Goal: Check status: Check status

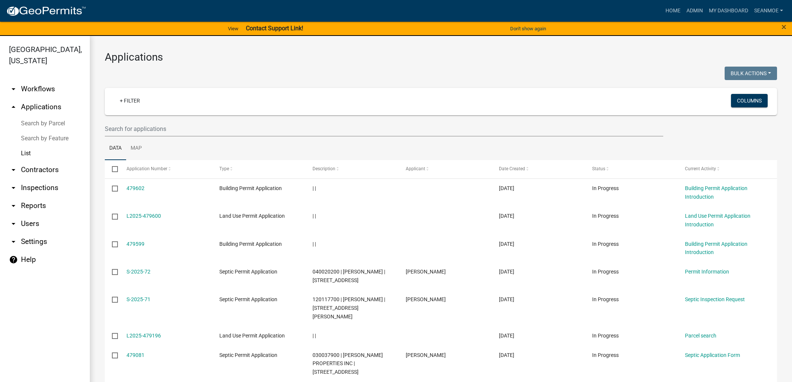
select select "1: 25"
click at [51, 107] on link "arrow_drop_up Applications" at bounding box center [45, 107] width 90 height 18
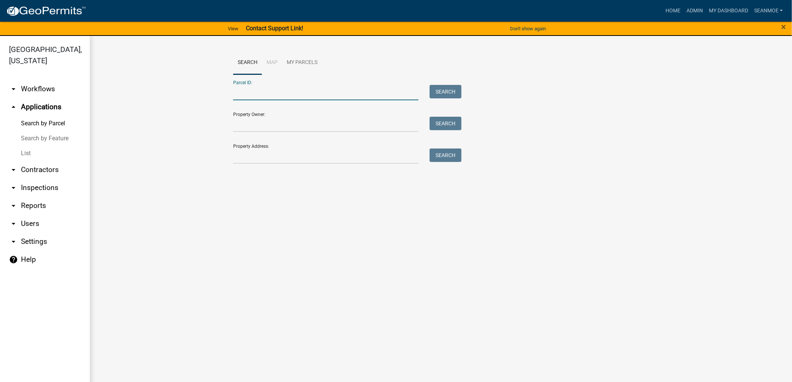
paste input "020013600"
type input "020013600"
click at [451, 92] on button "Search" at bounding box center [446, 91] width 32 height 13
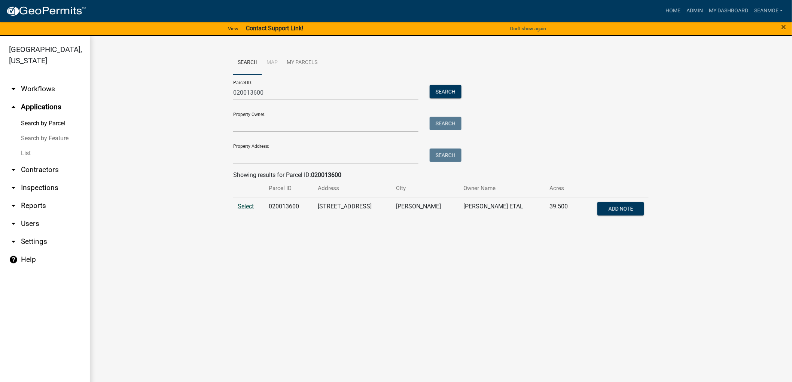
click at [247, 205] on span "Select" at bounding box center [246, 206] width 16 height 7
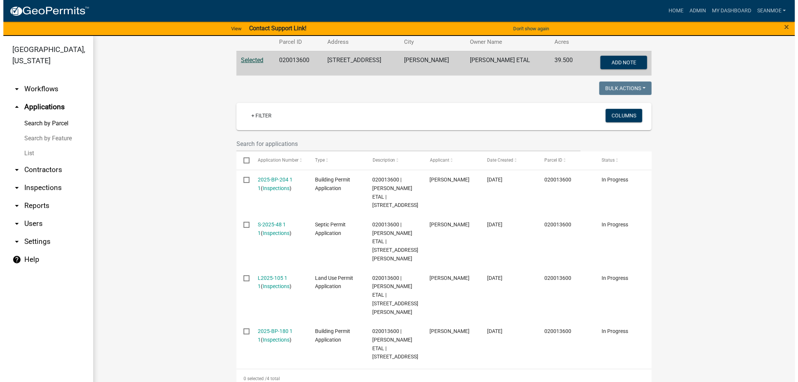
scroll to position [192, 0]
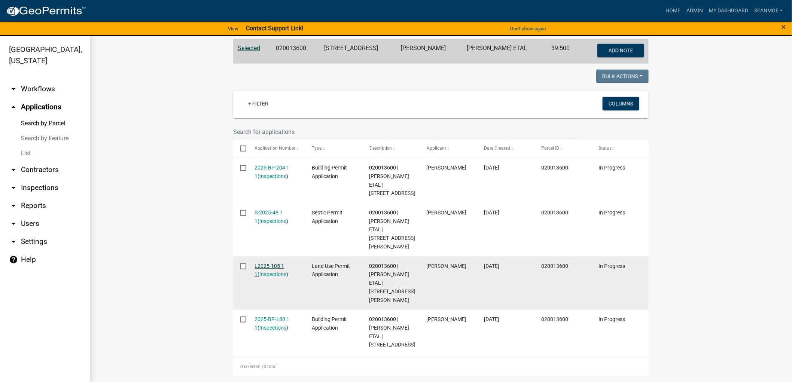
click at [267, 263] on link "L2025-105 1 1" at bounding box center [270, 270] width 30 height 15
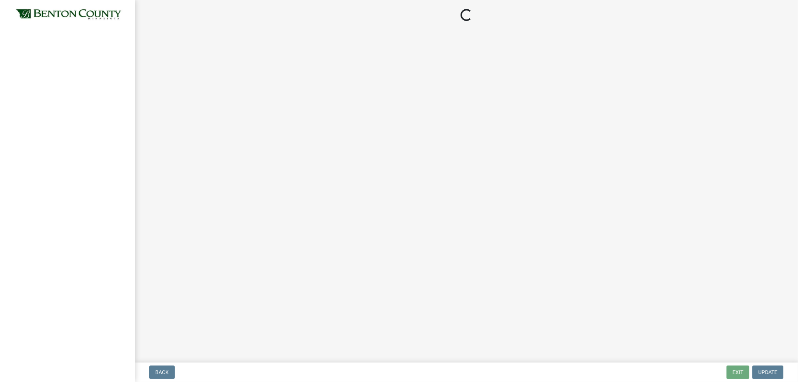
select select "3: 3"
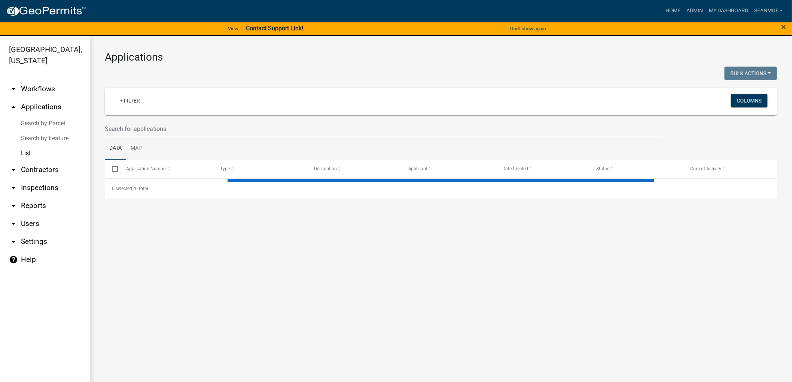
select select "1: 25"
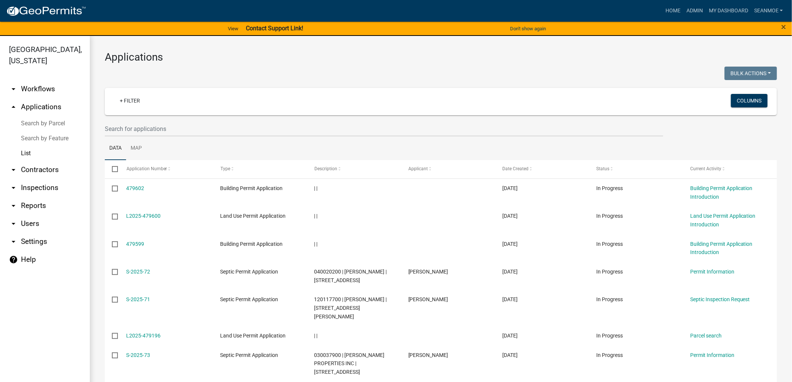
click at [46, 103] on link "arrow_drop_up Applications" at bounding box center [45, 107] width 90 height 18
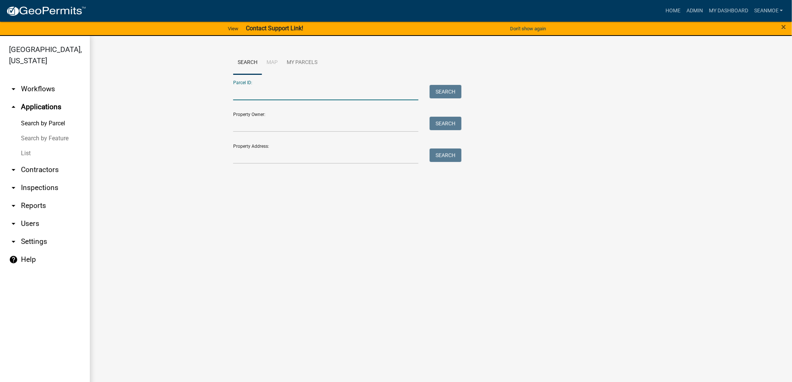
paste input "020013600"
type input "020013600"
click at [435, 88] on button "Search" at bounding box center [446, 91] width 32 height 13
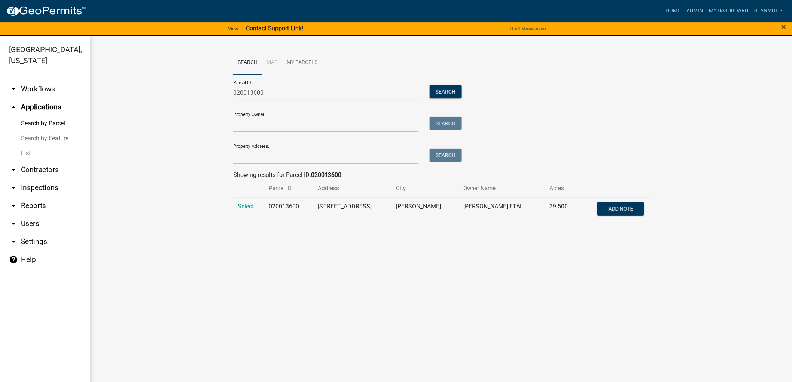
click at [255, 207] on td "Select" at bounding box center [248, 209] width 31 height 25
click at [249, 207] on span "Select" at bounding box center [246, 206] width 16 height 7
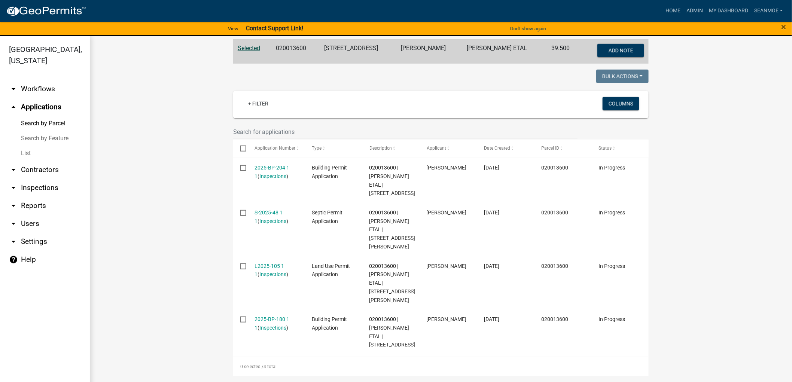
scroll to position [192, 0]
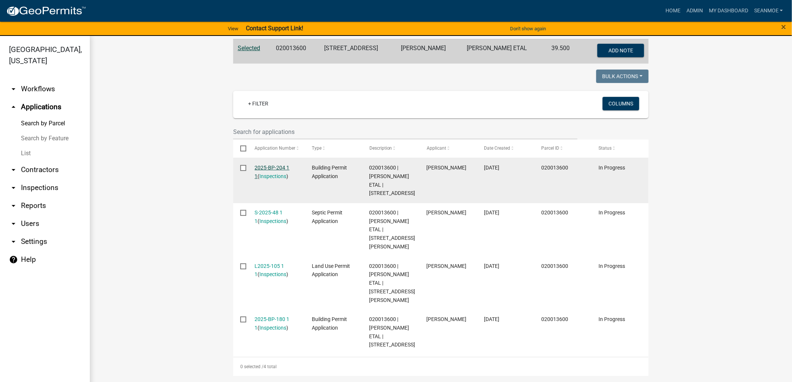
click at [271, 165] on link "2025-BP-204 1 1" at bounding box center [272, 172] width 35 height 15
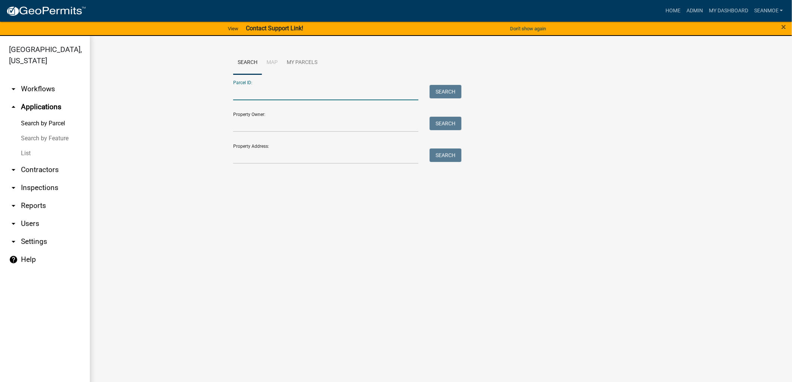
paste input "020013600"
type input "020013600"
click at [444, 88] on button "Search" at bounding box center [446, 91] width 32 height 13
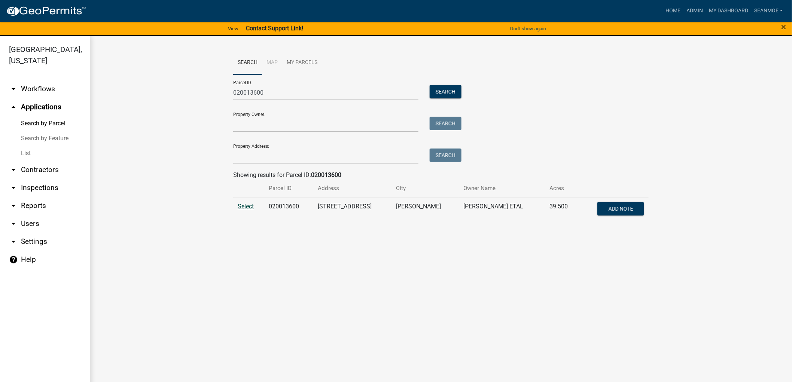
click at [246, 207] on span "Select" at bounding box center [246, 206] width 16 height 7
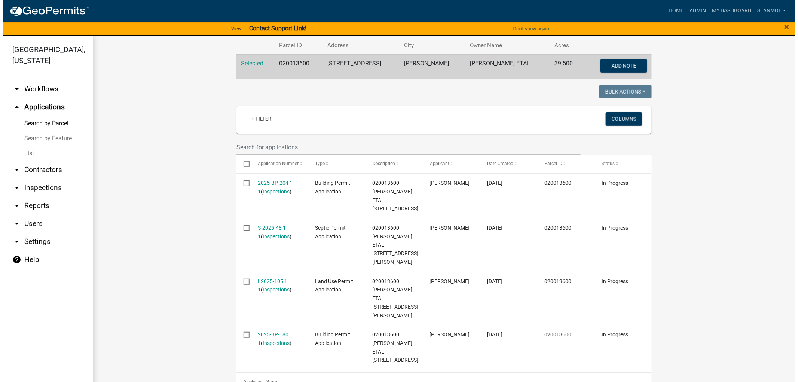
scroll to position [166, 0]
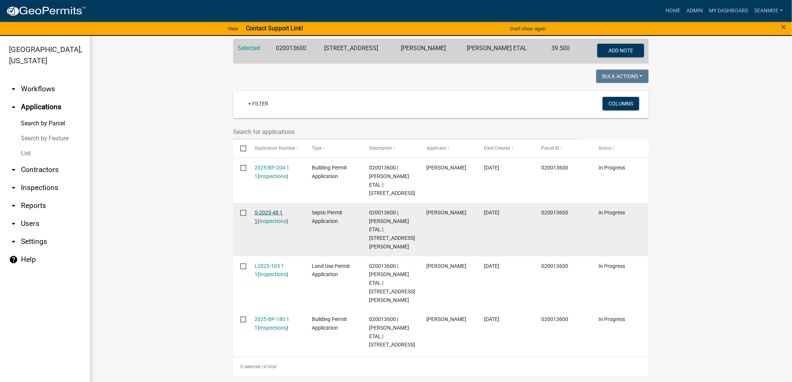
click at [263, 213] on link "S-2025-48 1 1" at bounding box center [269, 217] width 28 height 15
